Goal: Register for event/course

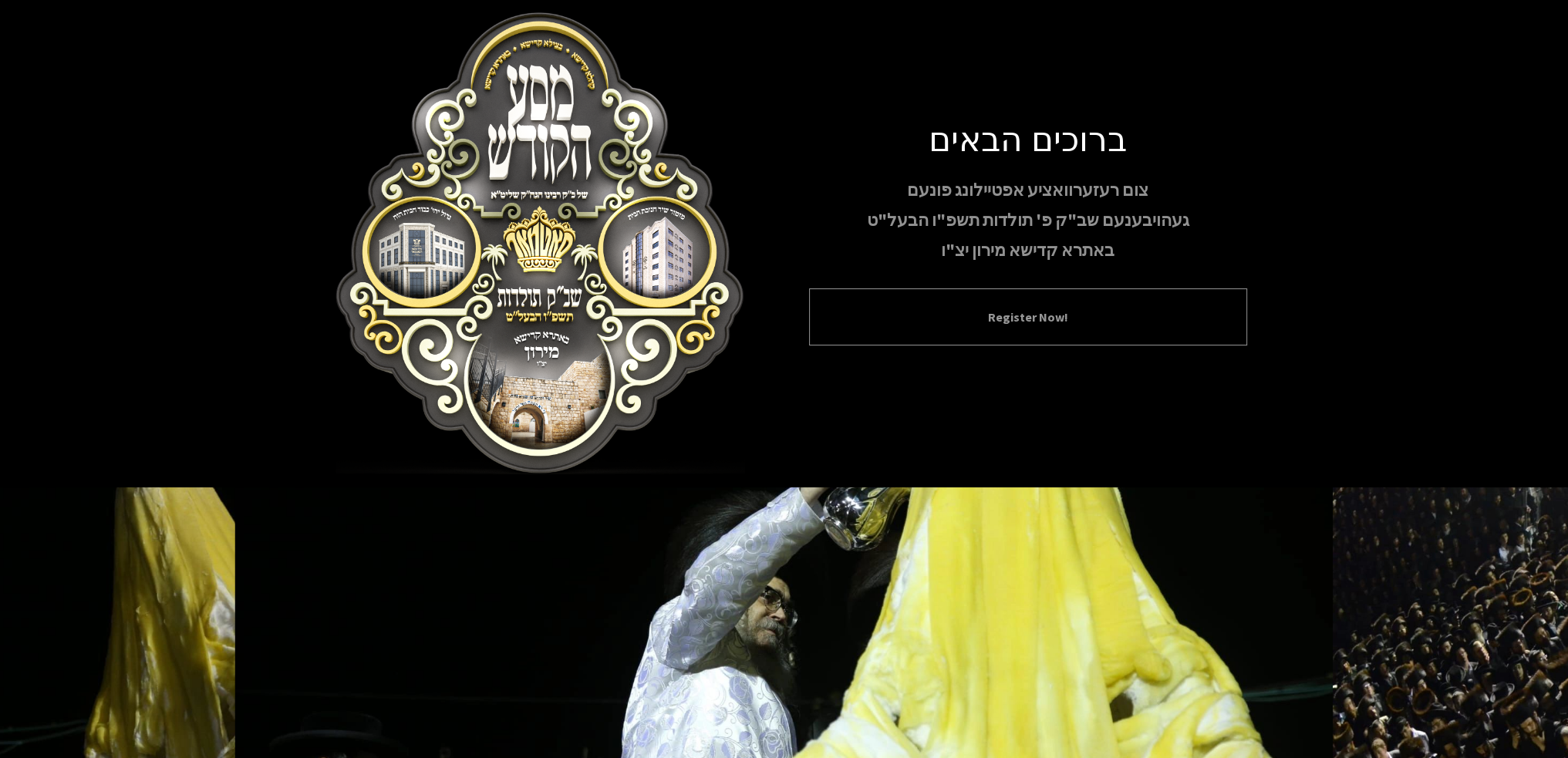
click at [1027, 332] on div "Register Now!" at bounding box center [1028, 316] width 438 height 57
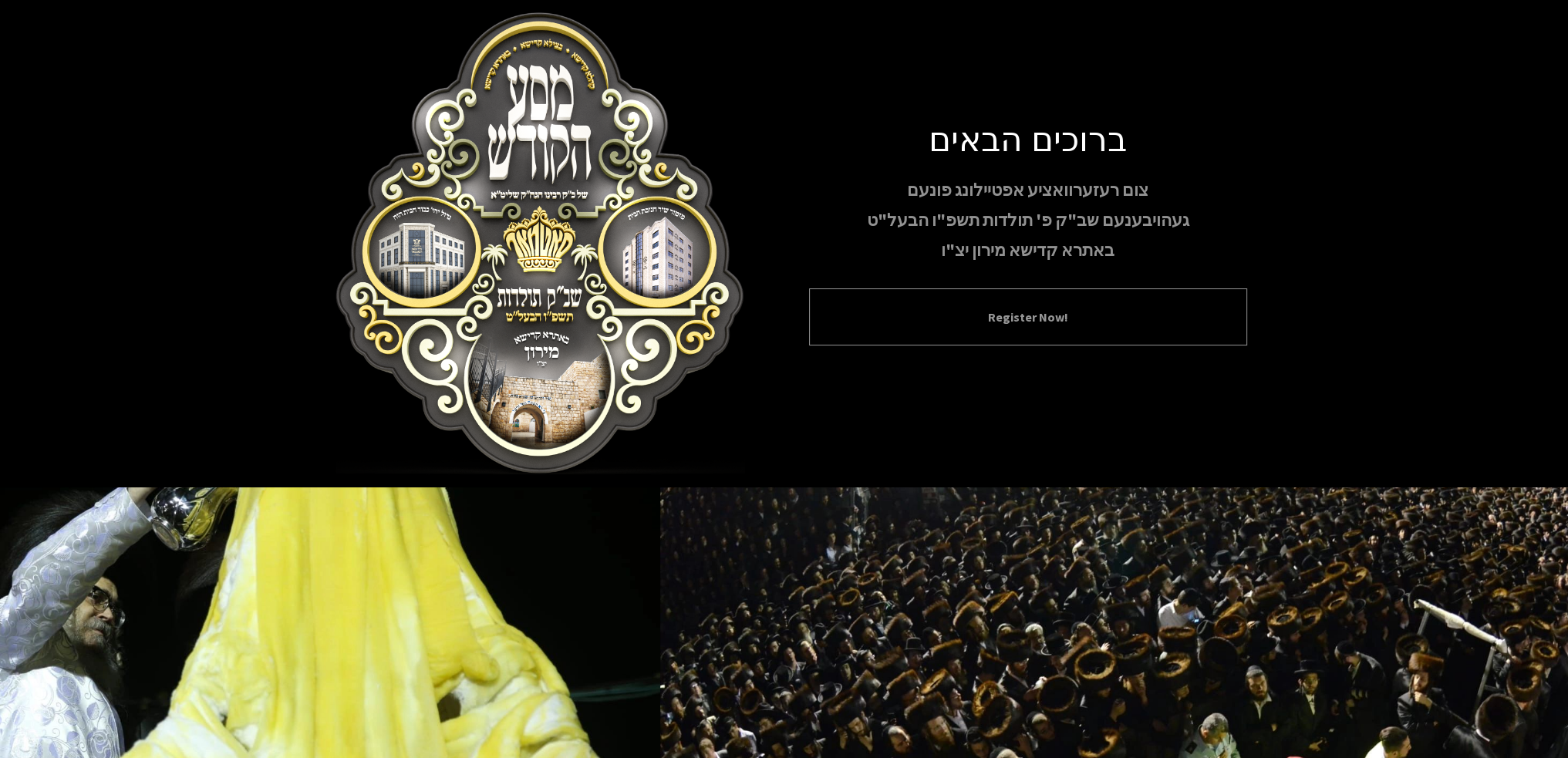
click at [1018, 324] on button "Register Now!" at bounding box center [1028, 317] width 400 height 19
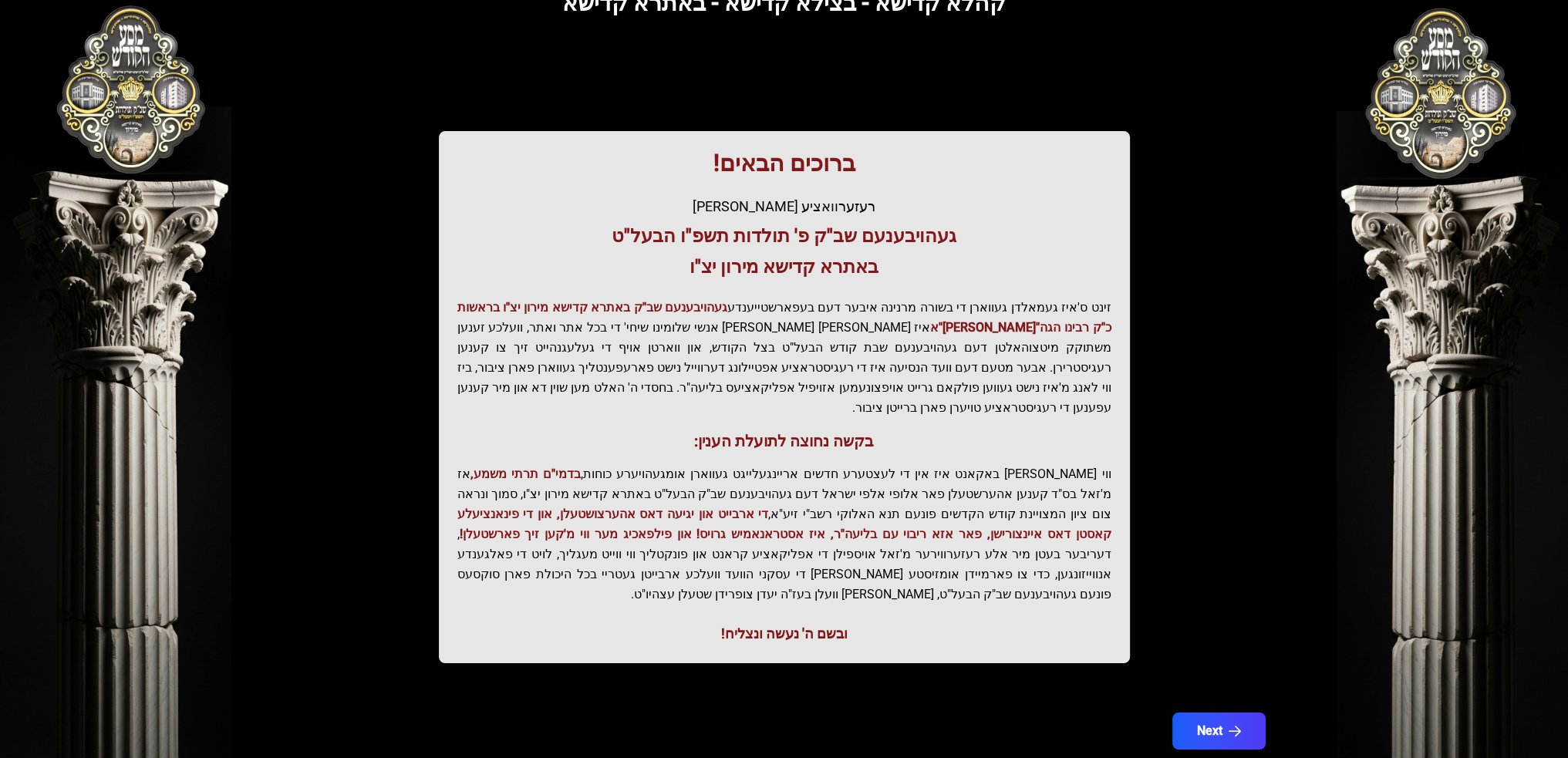
scroll to position [134, 0]
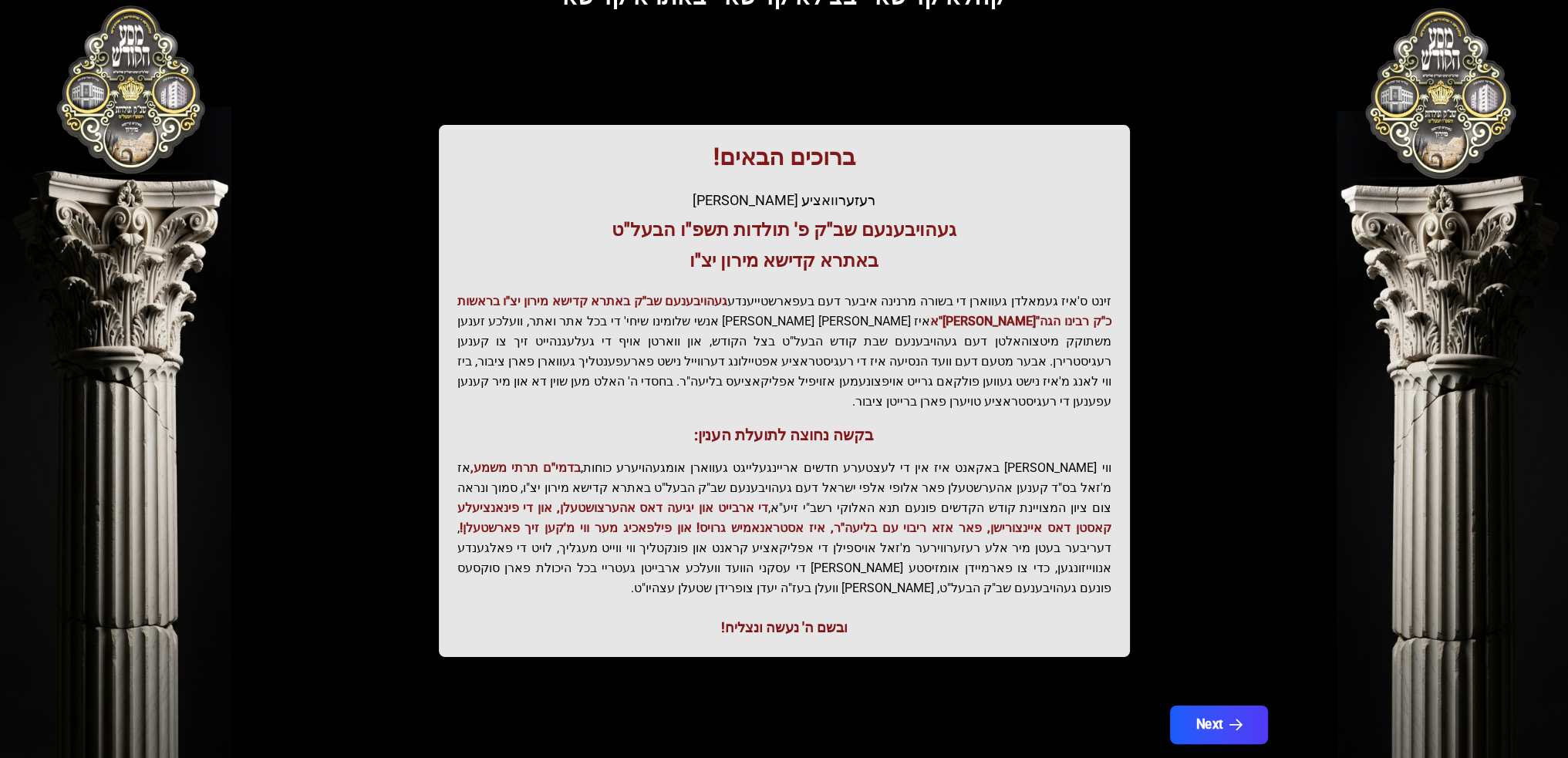
click at [1191, 705] on button "Next" at bounding box center [1218, 724] width 98 height 38
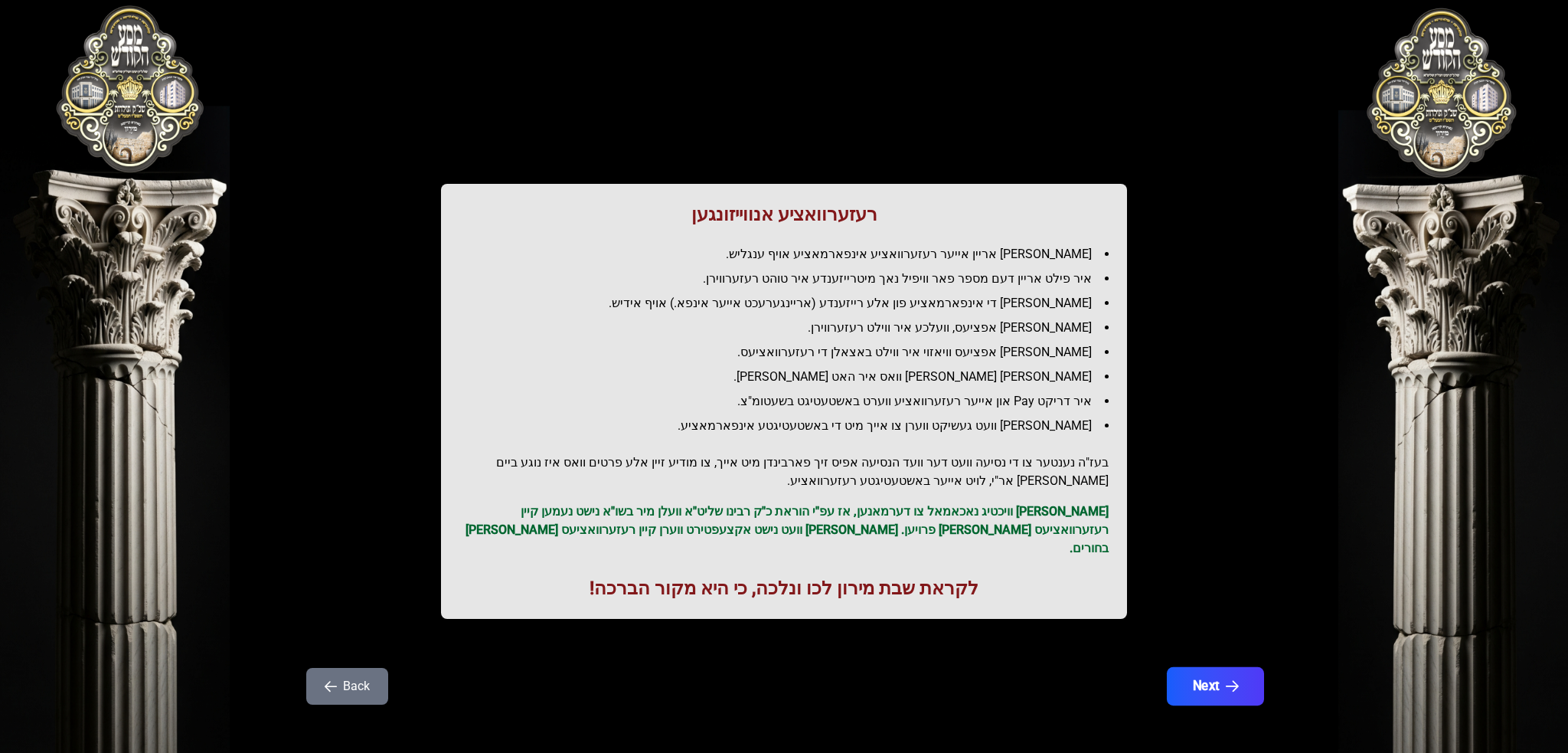
click at [1235, 680] on icon "button" at bounding box center [1233, 687] width 13 height 13
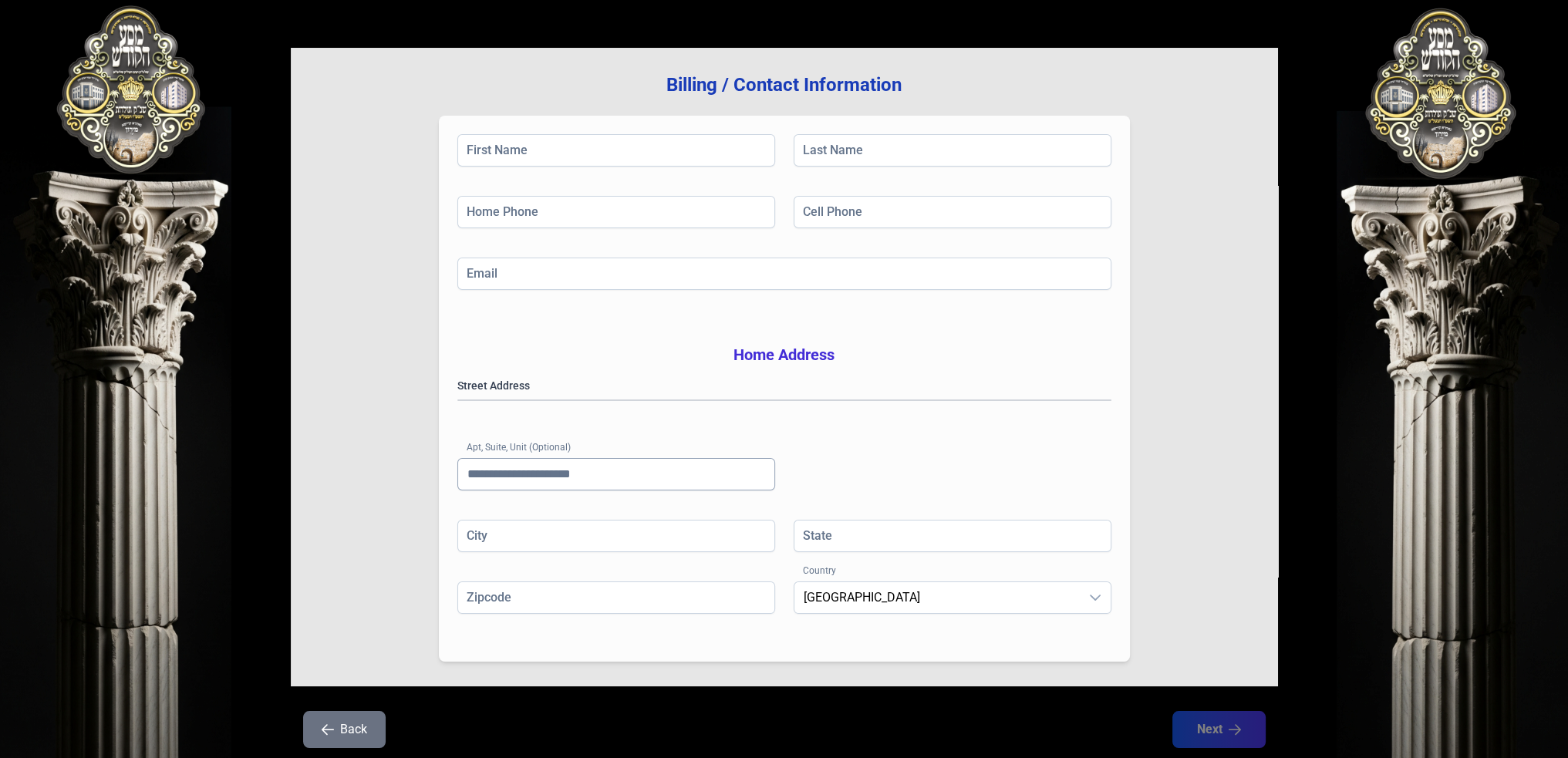
scroll to position [196, 0]
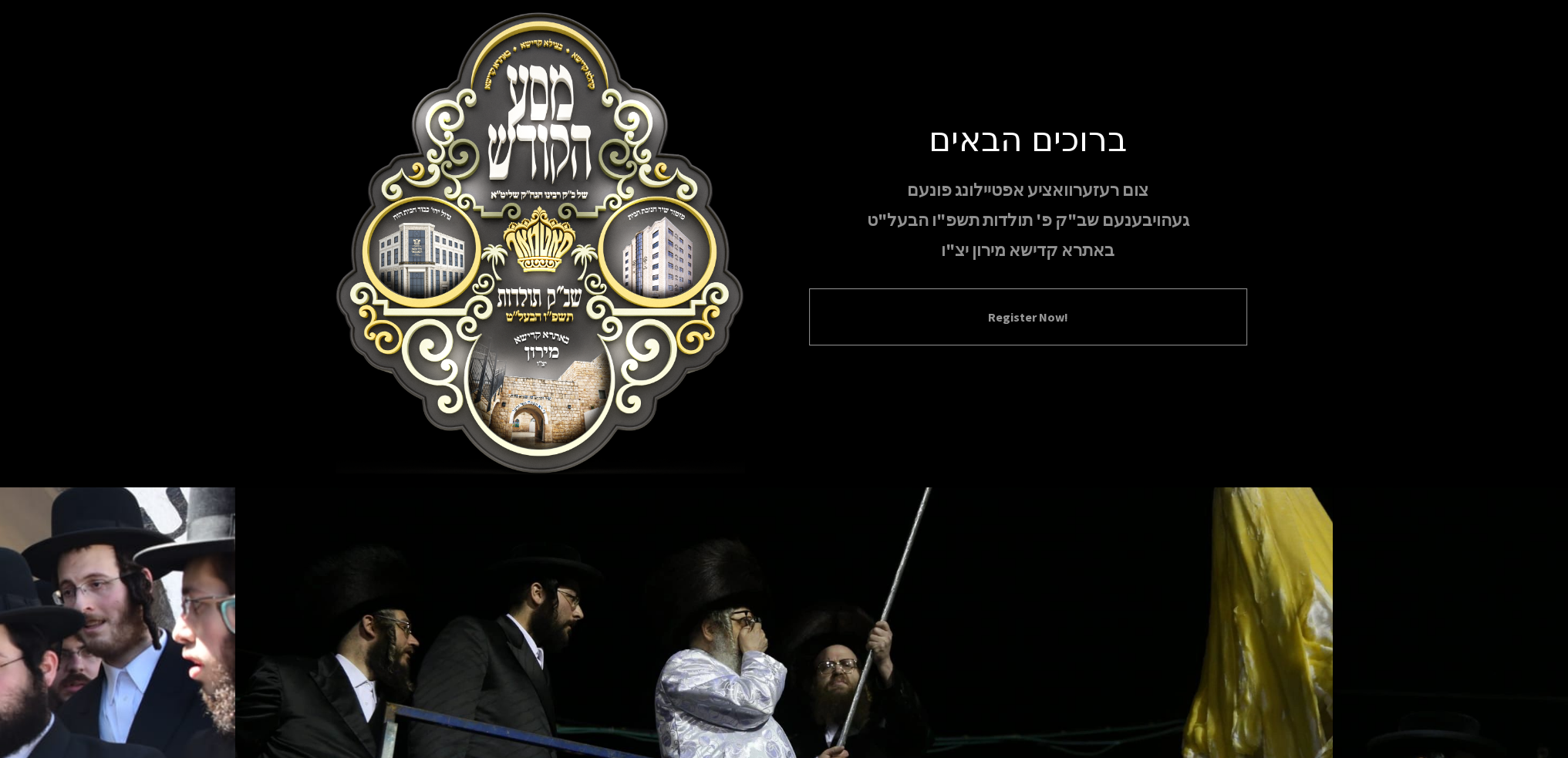
click at [1066, 317] on button "Register Now!" at bounding box center [1028, 317] width 400 height 19
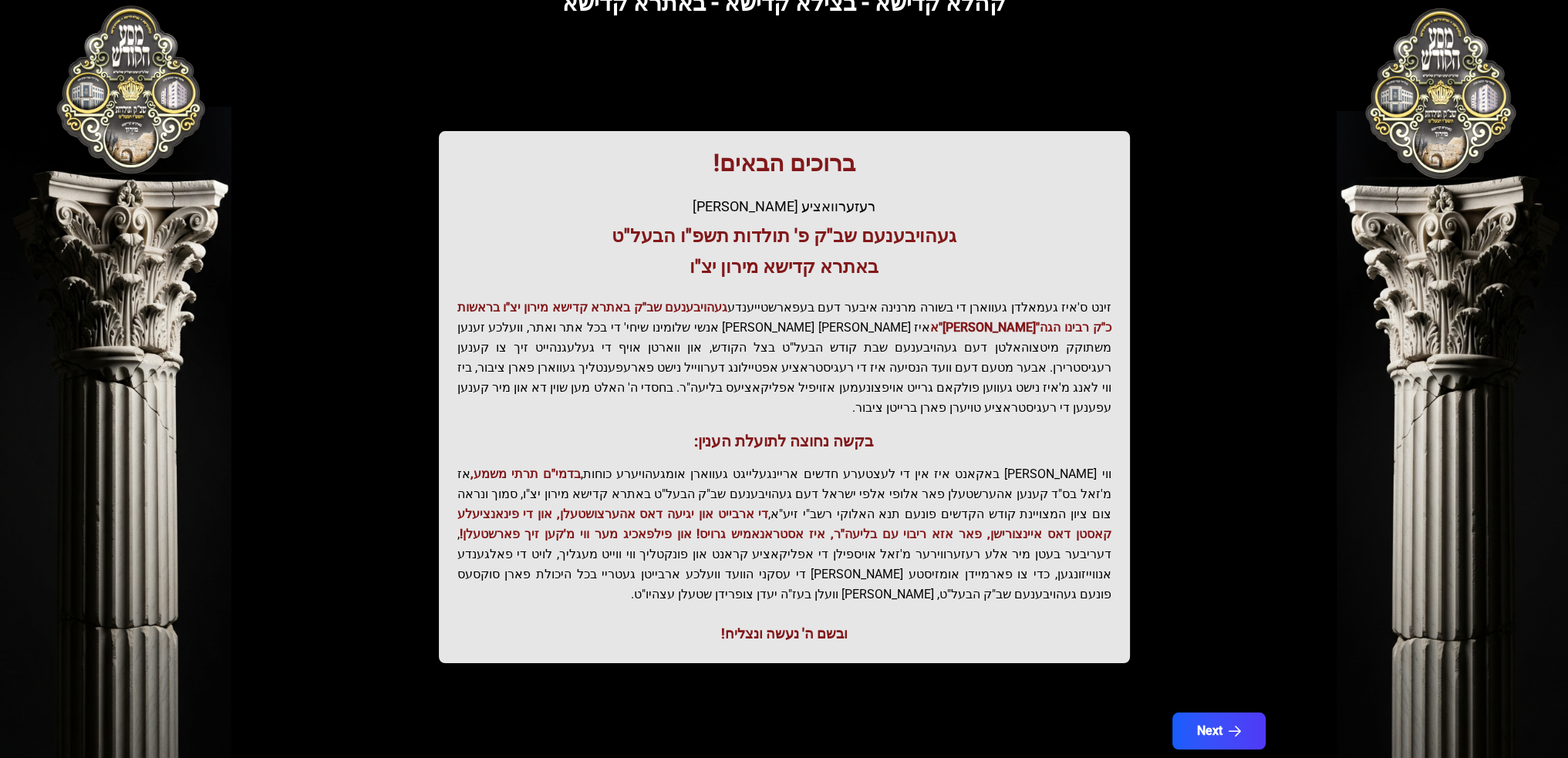
scroll to position [134, 0]
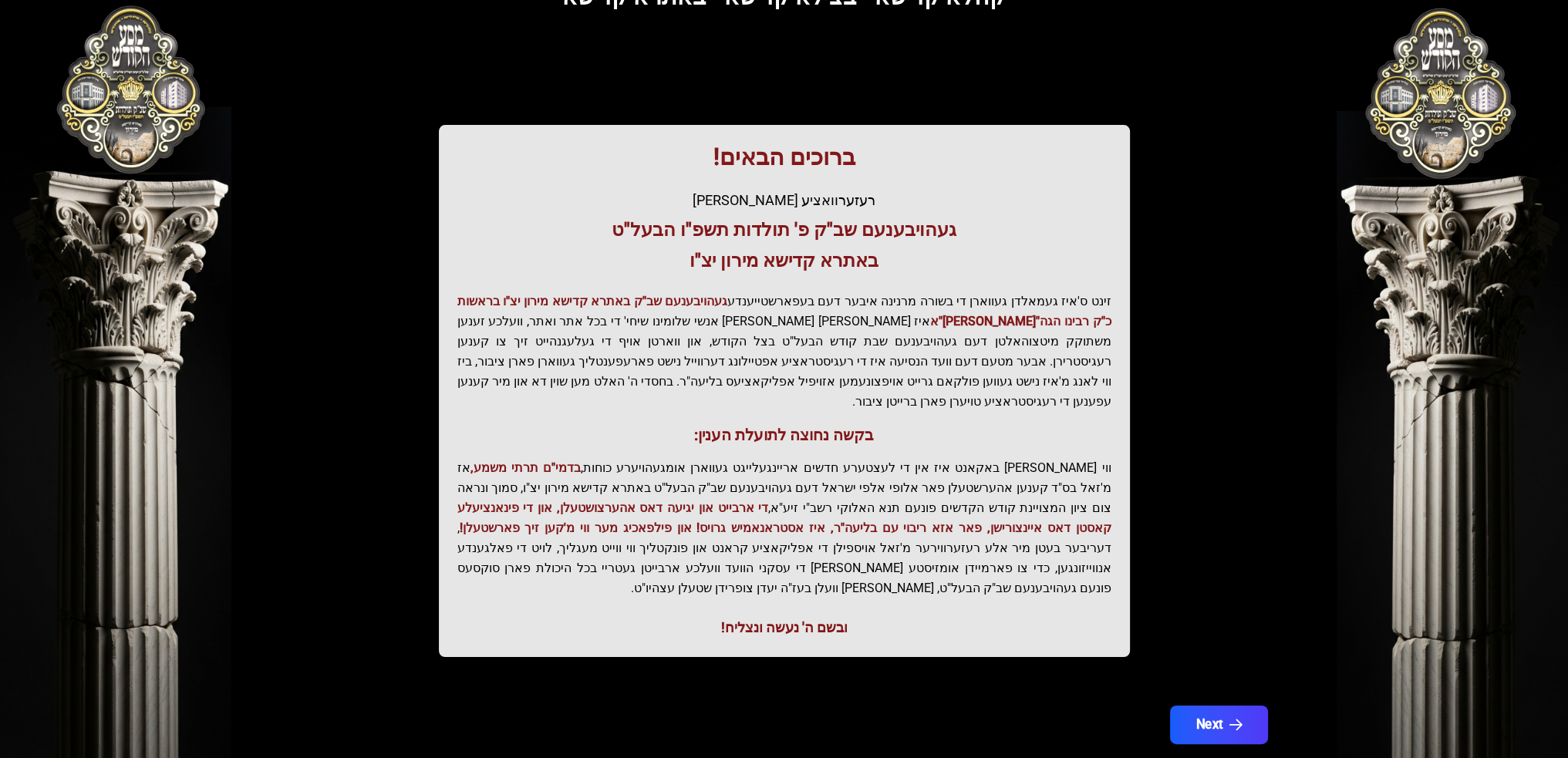
click at [1214, 705] on button "Next" at bounding box center [1218, 724] width 98 height 38
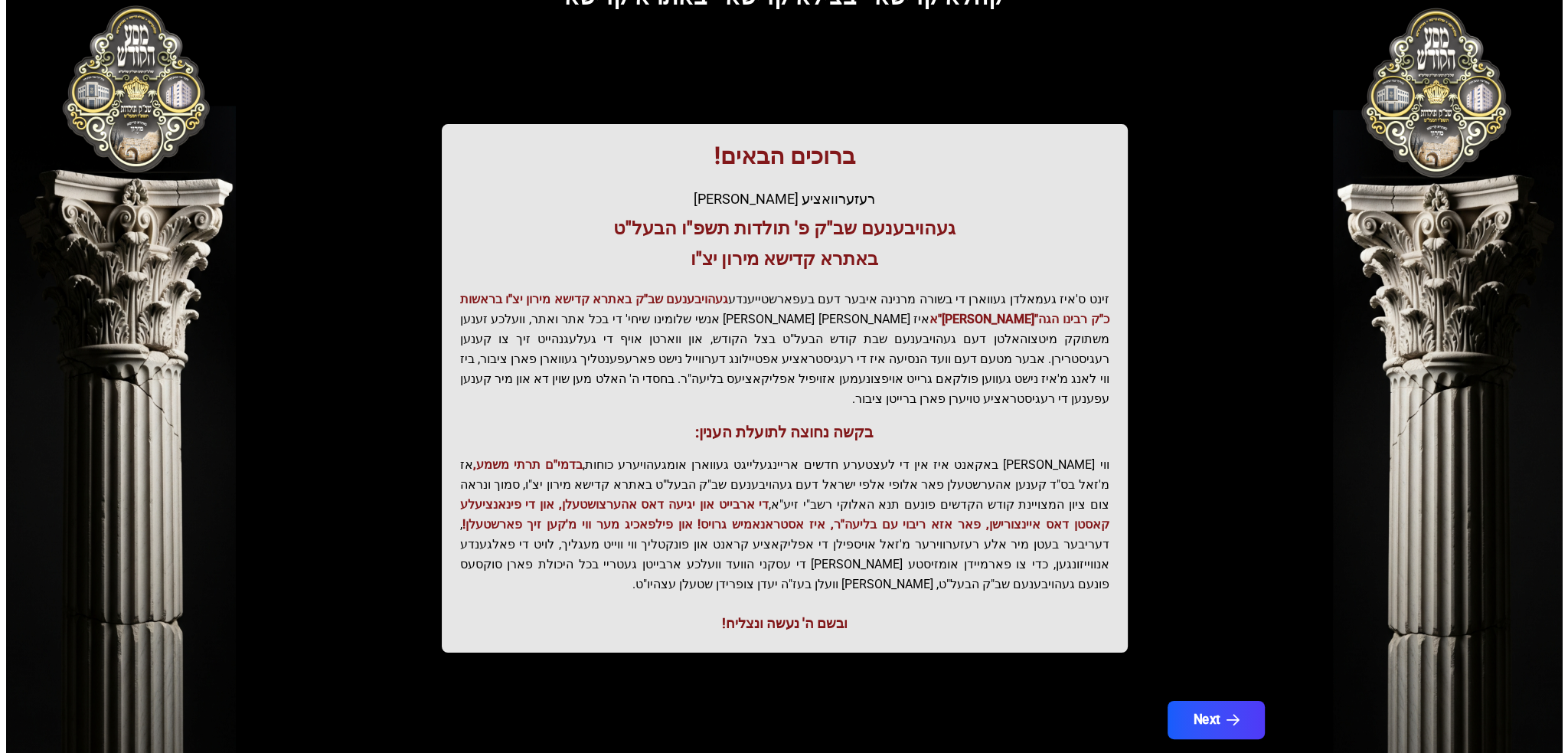
scroll to position [0, 0]
